Goal: Information Seeking & Learning: Learn about a topic

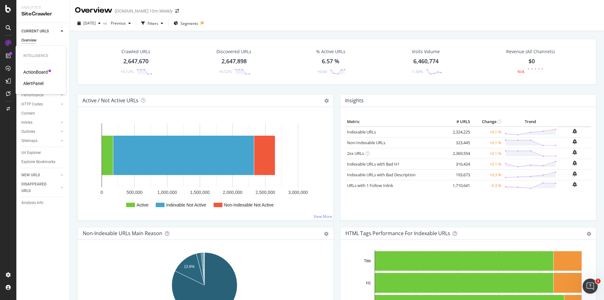
click at [34, 74] on div "ActionBoard" at bounding box center [35, 72] width 25 height 6
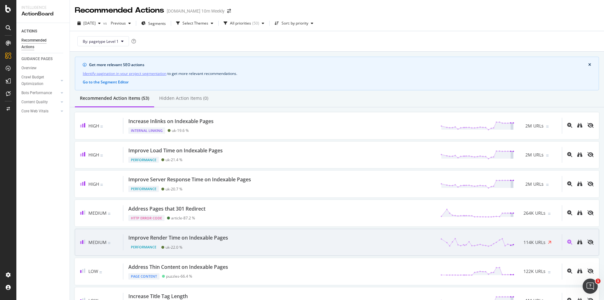
click at [300, 239] on div "Improve Render Time on Indexable Pages Performance uk - 22.0 % 114K URLs" at bounding box center [342, 242] width 439 height 16
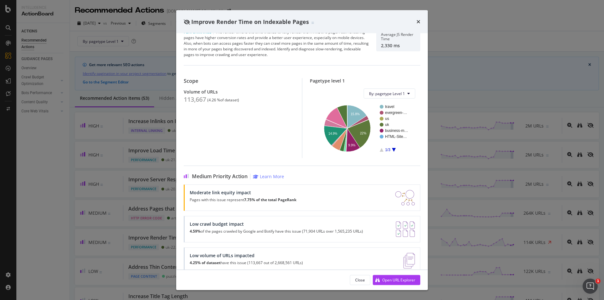
scroll to position [13, 0]
click at [416, 21] on div "Improve Render Time on Indexable Pages" at bounding box center [302, 22] width 237 height 8
click at [421, 21] on div "Improve Render Time on Indexable Pages" at bounding box center [302, 21] width 252 height 23
click at [419, 21] on icon "times" at bounding box center [419, 21] width 4 height 5
